Goal: Task Accomplishment & Management: Use online tool/utility

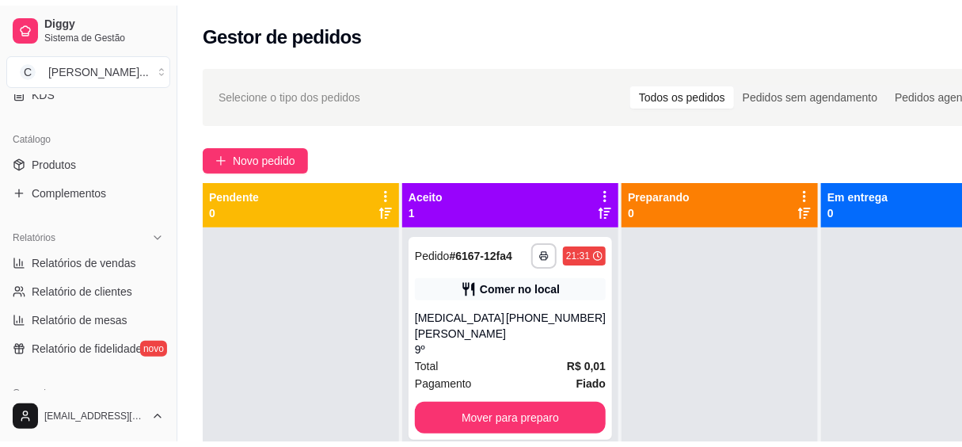
scroll to position [432, 0]
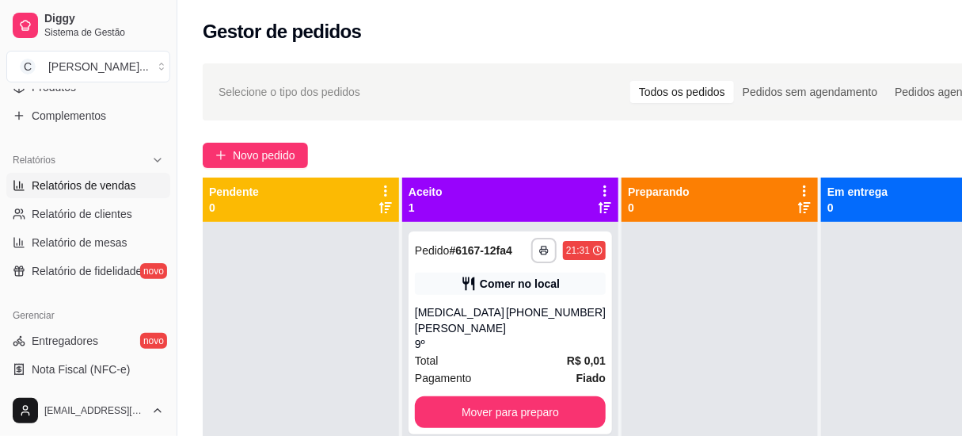
click at [71, 183] on span "Relatórios de vendas" at bounding box center [84, 185] width 105 height 16
select select "ALL"
select select "0"
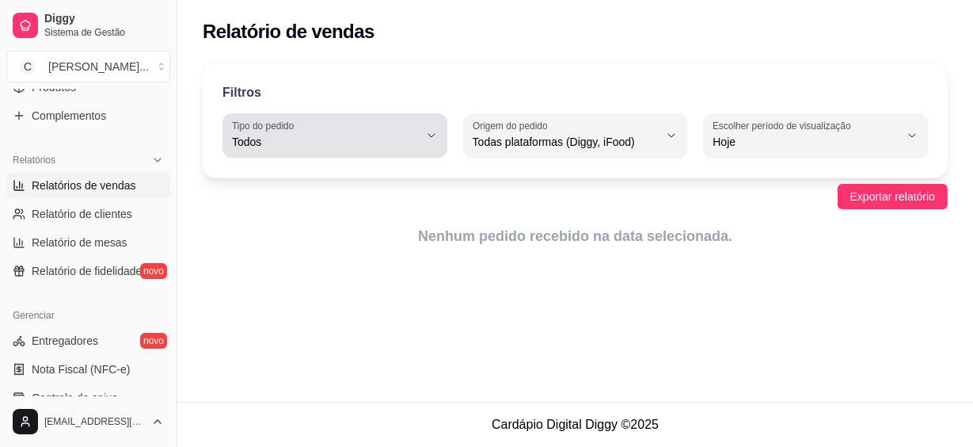
click at [355, 143] on span "Todos" at bounding box center [325, 142] width 187 height 16
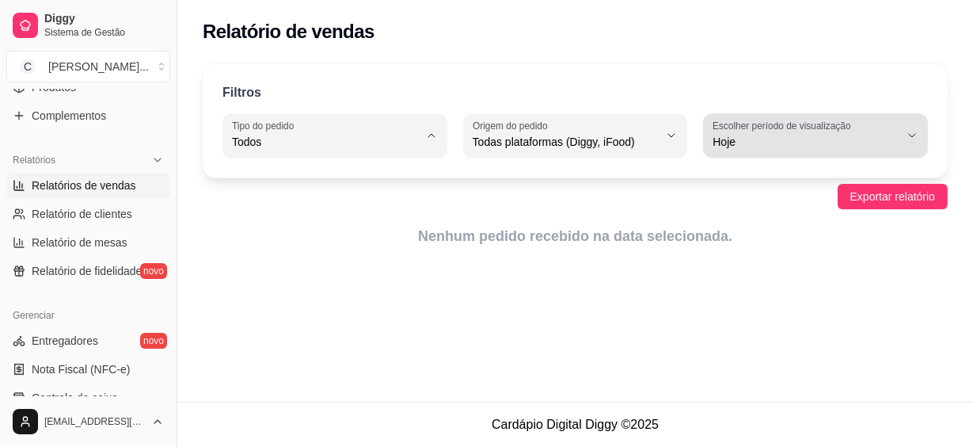
click at [847, 149] on div "Hoje" at bounding box center [806, 136] width 187 height 32
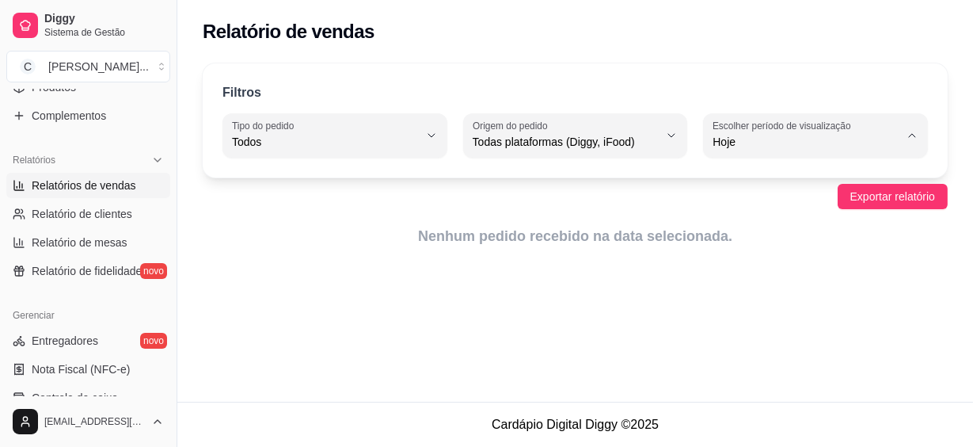
click at [739, 287] on span "30 dias" at bounding box center [808, 282] width 176 height 15
type input "30"
select select "30"
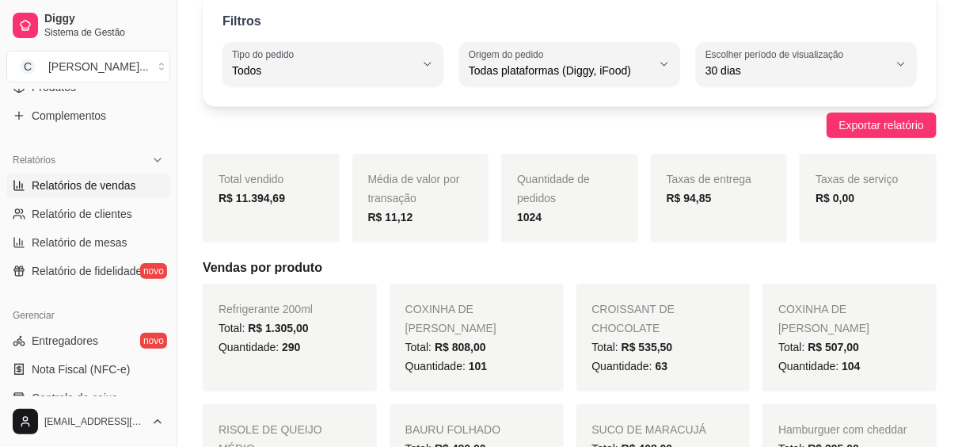
scroll to position [143, 0]
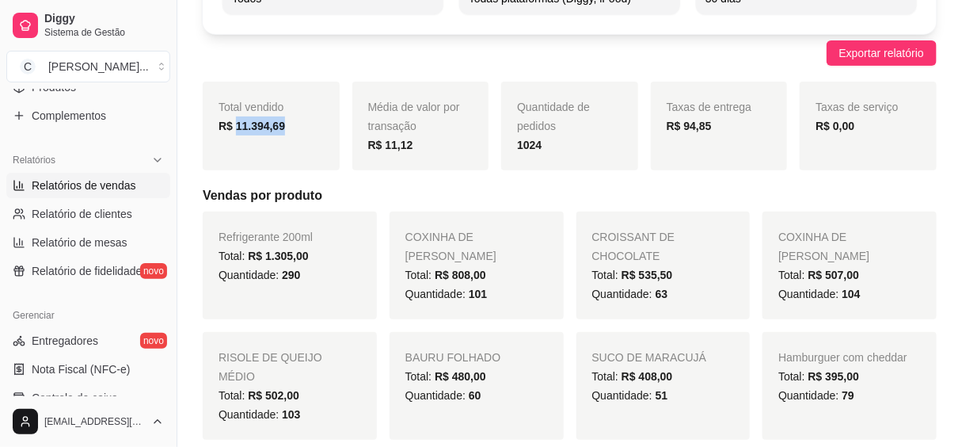
drag, startPoint x: 236, startPoint y: 124, endPoint x: 311, endPoint y: 127, distance: 75.3
click at [311, 127] on div "R$ 11.394,69" at bounding box center [271, 125] width 105 height 19
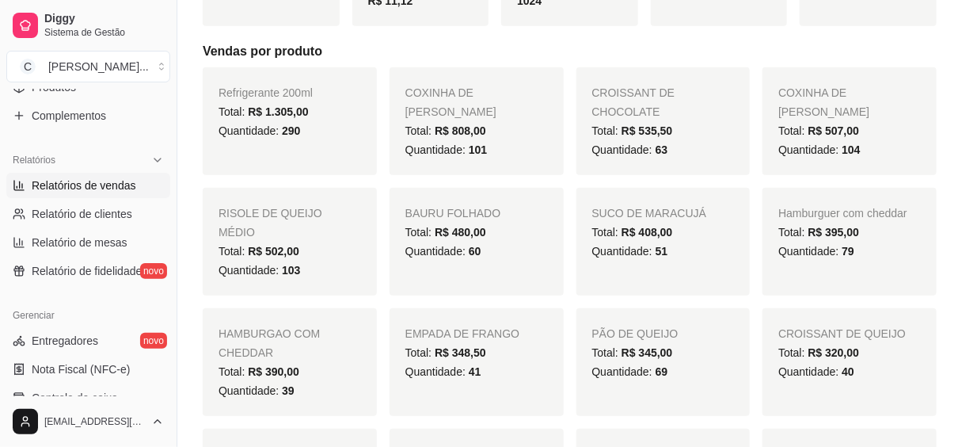
scroll to position [71, 0]
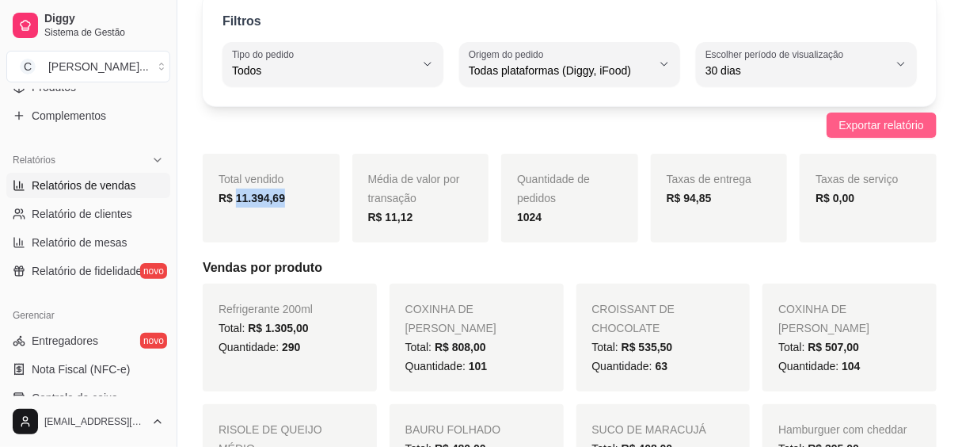
click at [903, 124] on span "Exportar relatório" at bounding box center [881, 124] width 85 height 17
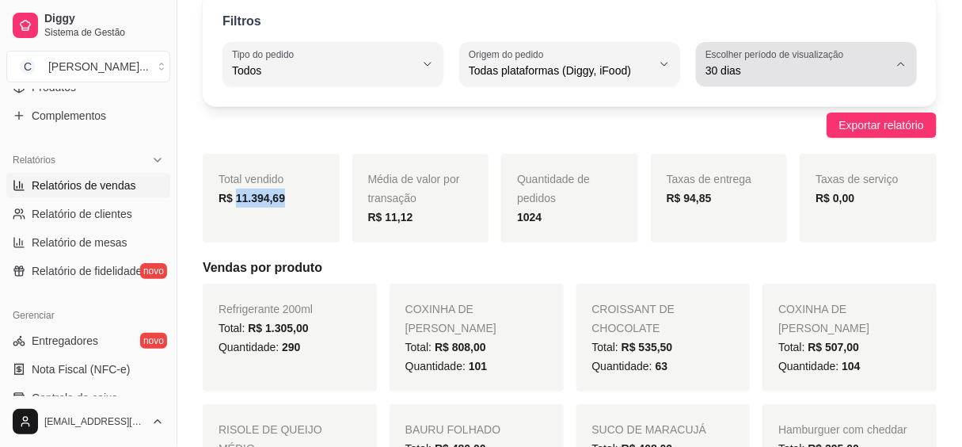
click at [896, 59] on icon "button" at bounding box center [901, 64] width 13 height 13
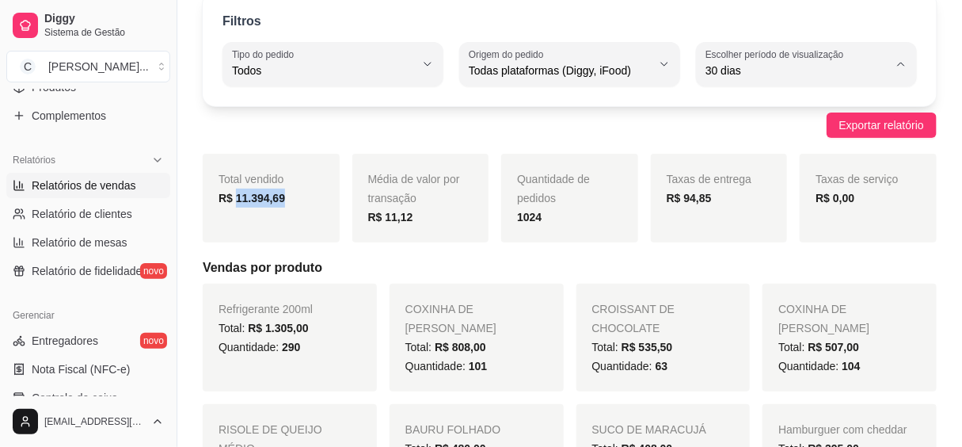
click at [785, 60] on div "30 dias" at bounding box center [797, 64] width 183 height 32
click at [752, 263] on span "Customizado" at bounding box center [799, 262] width 173 height 15
type input "-1"
select select "-1"
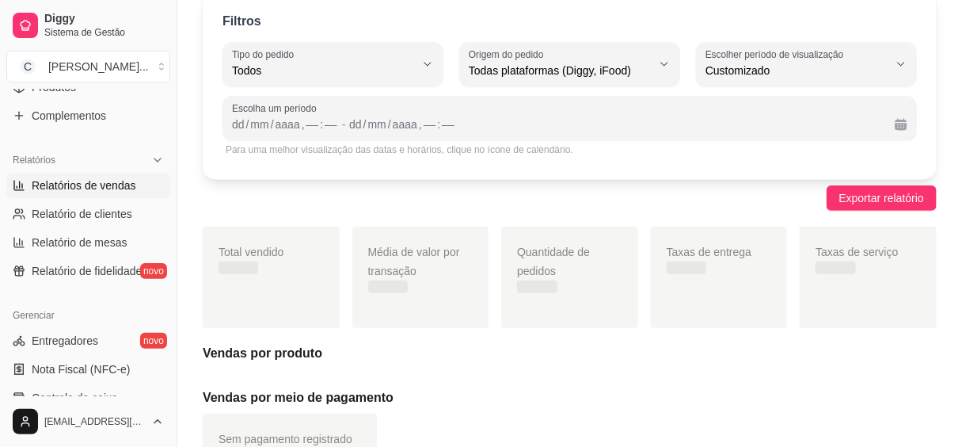
scroll to position [0, 0]
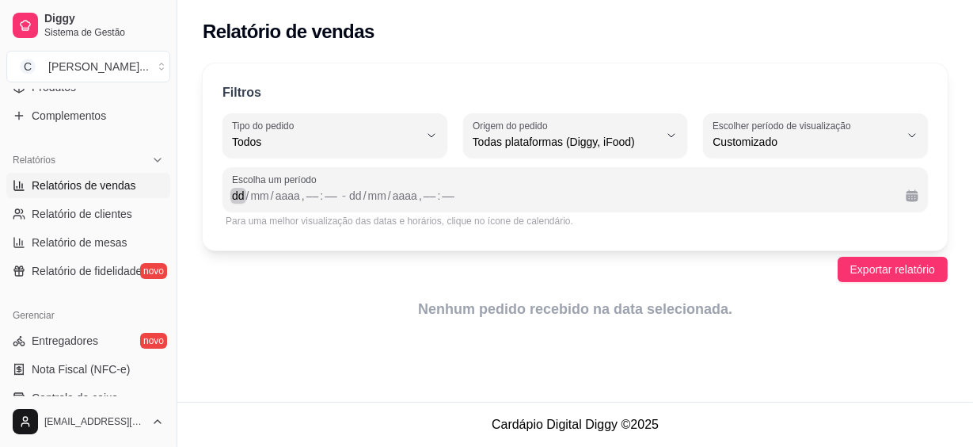
click at [245, 191] on div "/" at bounding box center [248, 196] width 6 height 16
click at [340, 197] on div "dd" at bounding box center [344, 196] width 16 height 16
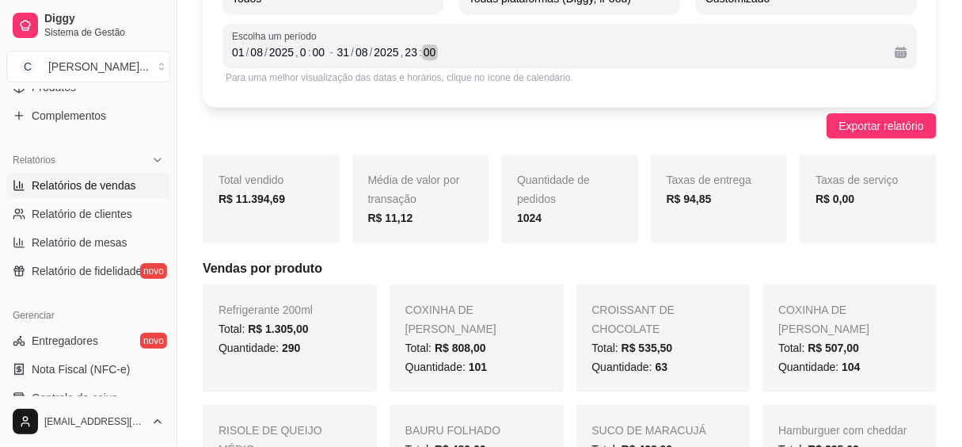
scroll to position [71, 0]
